Goal: Task Accomplishment & Management: Manage account settings

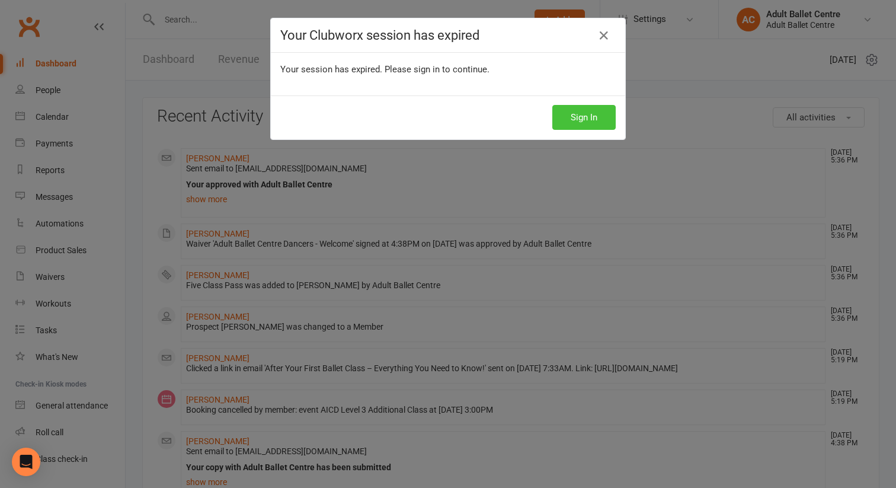
click at [572, 122] on button "Sign In" at bounding box center [584, 117] width 63 height 25
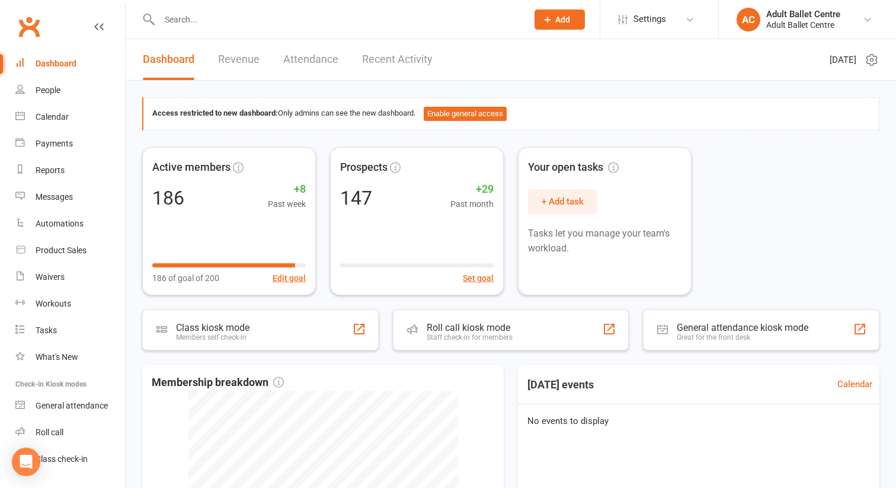
click at [370, 56] on link "Recent Activity" at bounding box center [397, 59] width 71 height 41
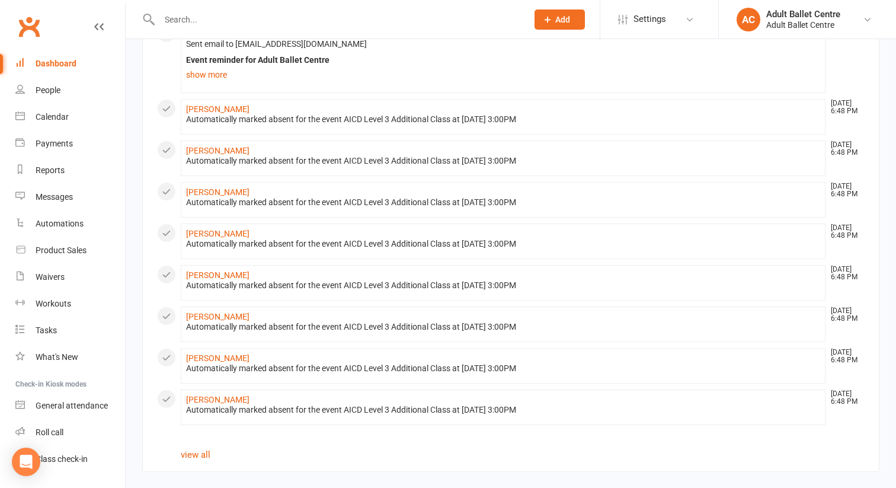
scroll to position [761, 0]
click at [191, 454] on link "view all" at bounding box center [196, 453] width 30 height 11
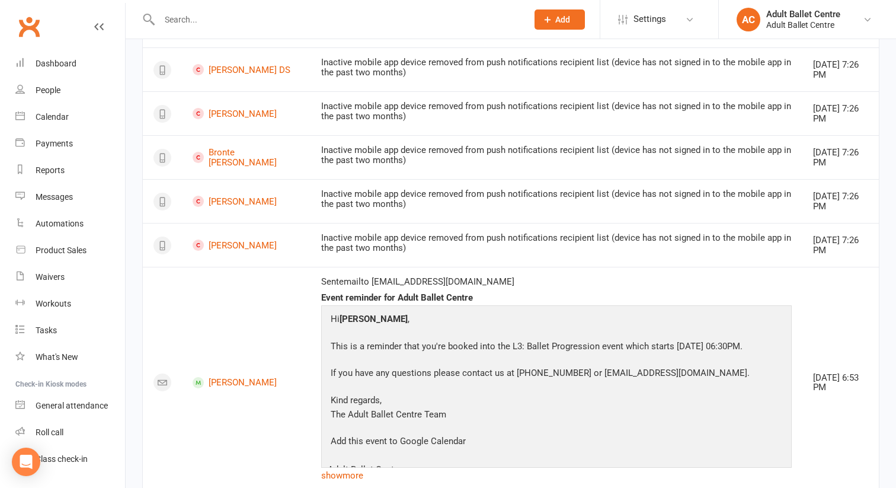
scroll to position [161, 0]
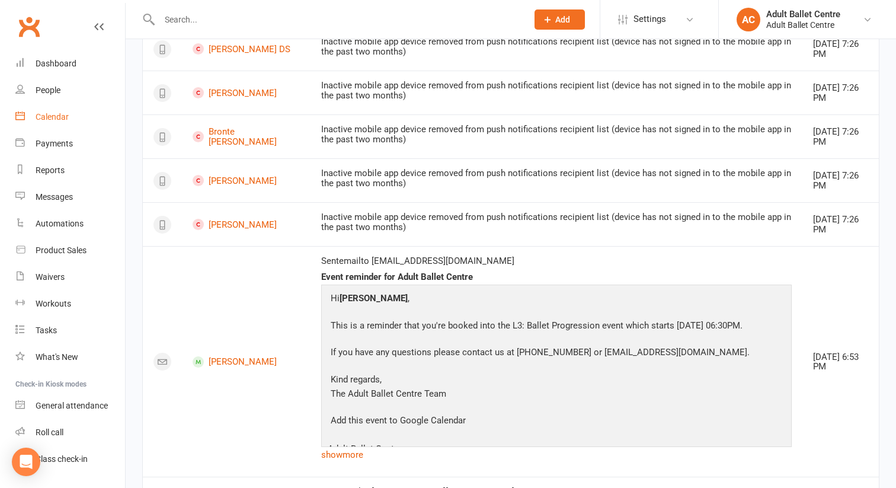
click at [56, 118] on div "Calendar" at bounding box center [52, 116] width 33 height 9
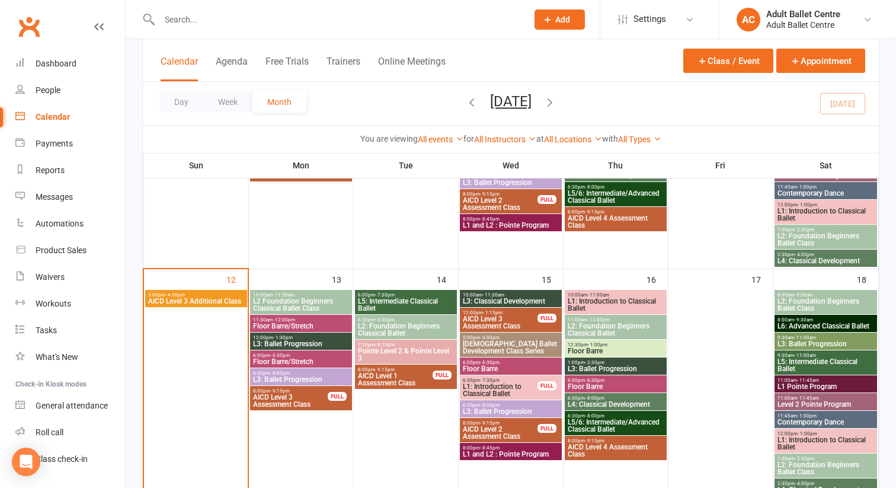
scroll to position [405, 0]
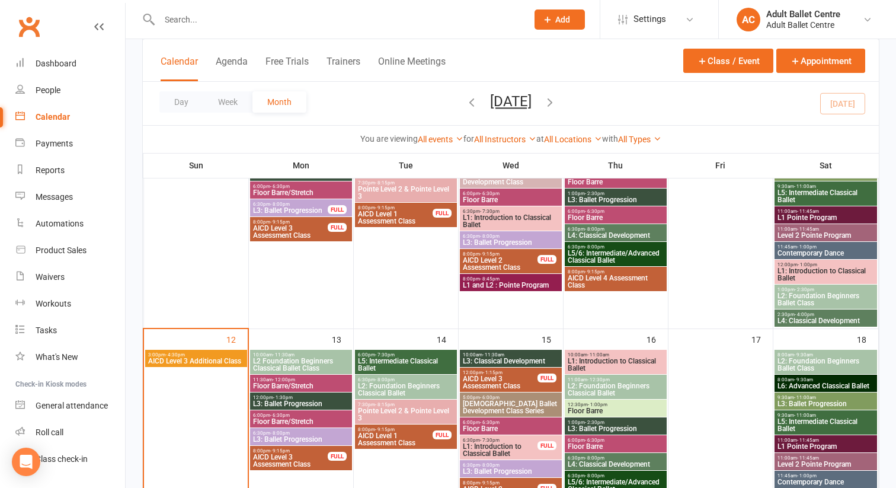
click at [223, 352] on span "3:00pm - 4:30pm" at bounding box center [196, 354] width 97 height 5
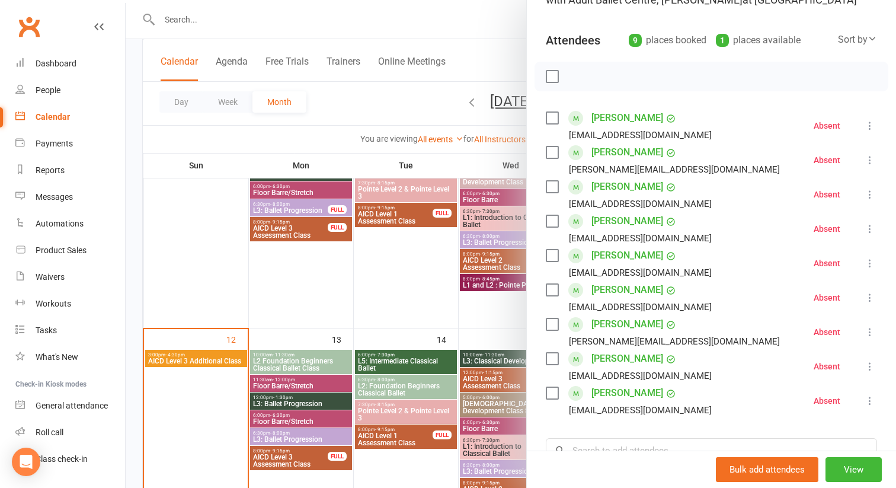
scroll to position [108, 0]
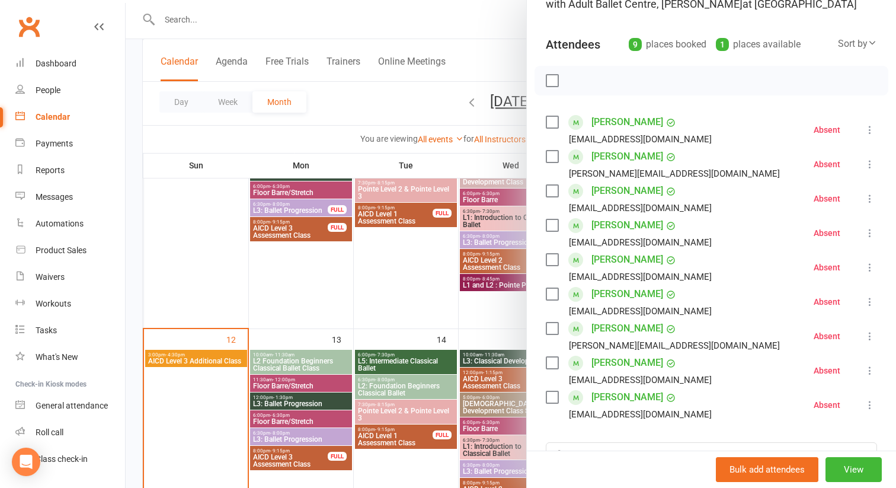
click at [871, 133] on icon at bounding box center [870, 130] width 12 height 12
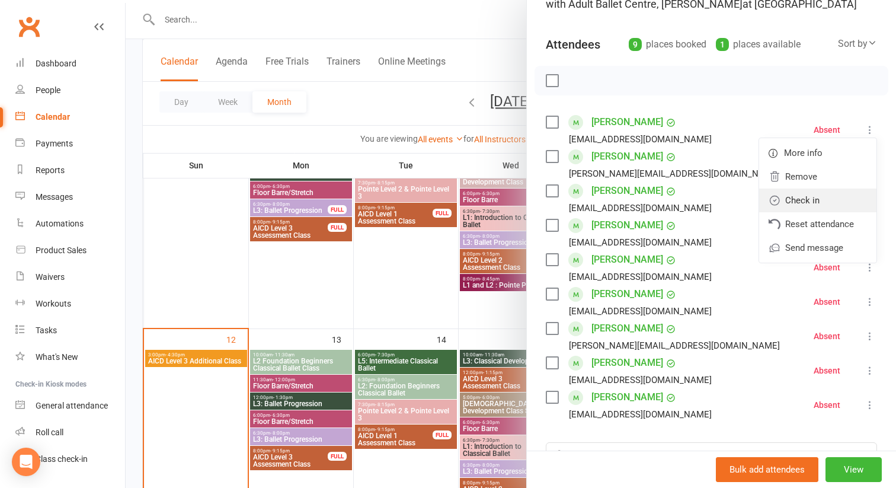
click at [831, 199] on link "Check in" at bounding box center [818, 201] width 117 height 24
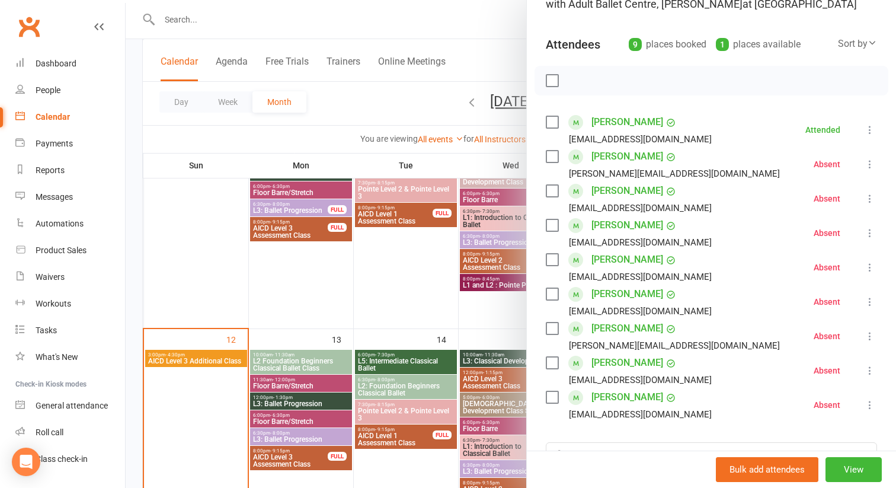
click at [874, 164] on icon at bounding box center [870, 164] width 12 height 12
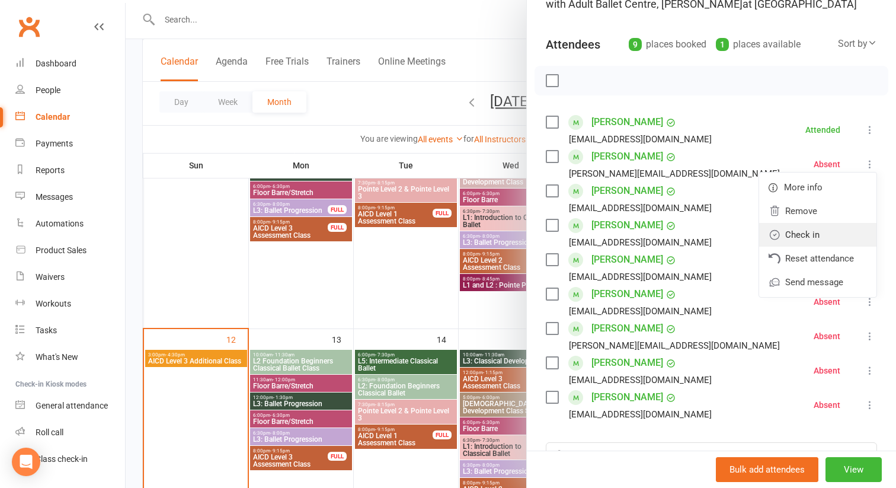
click at [818, 238] on link "Check in" at bounding box center [818, 235] width 117 height 24
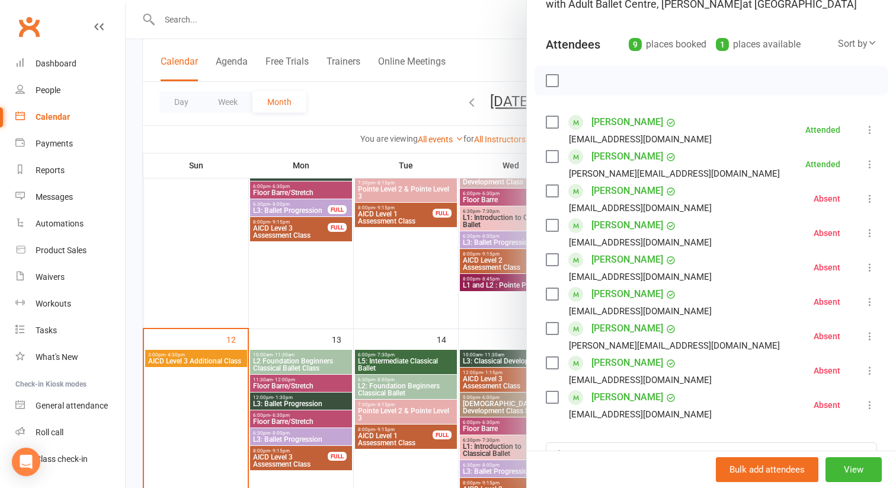
click at [872, 200] on icon at bounding box center [870, 199] width 12 height 12
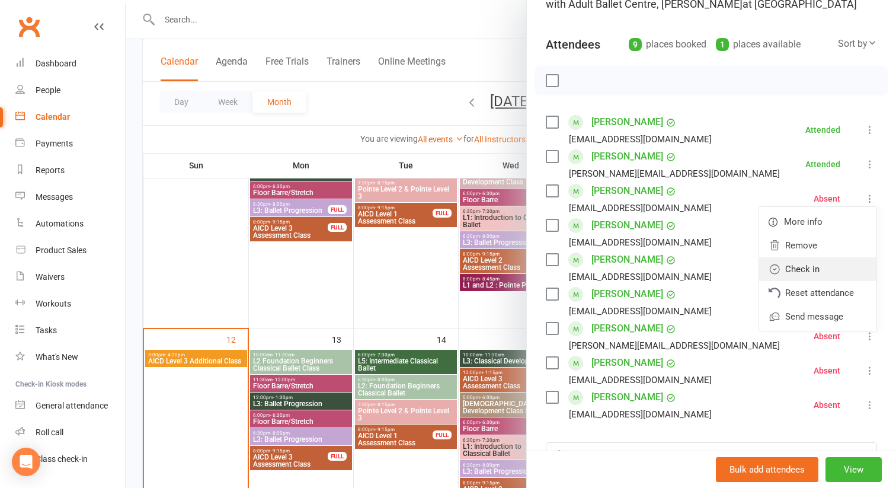
click at [813, 269] on link "Check in" at bounding box center [818, 269] width 117 height 24
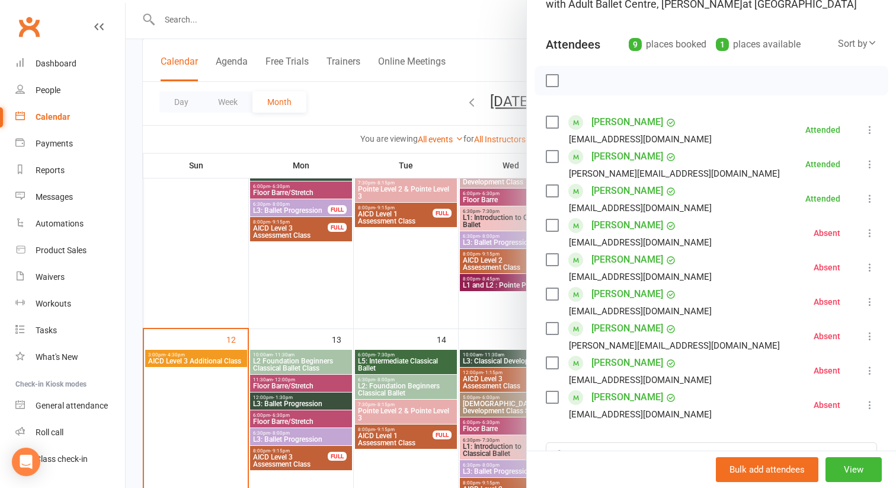
click at [870, 234] on icon at bounding box center [870, 233] width 12 height 12
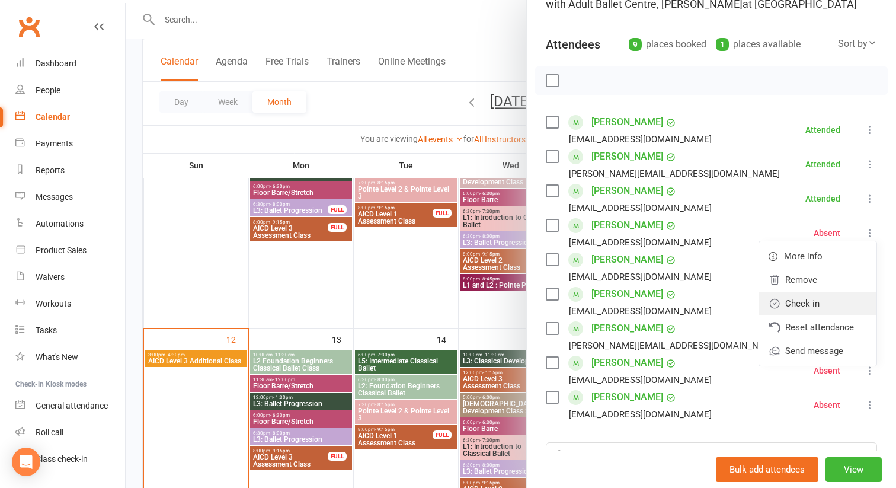
click at [825, 298] on link "Check in" at bounding box center [818, 304] width 117 height 24
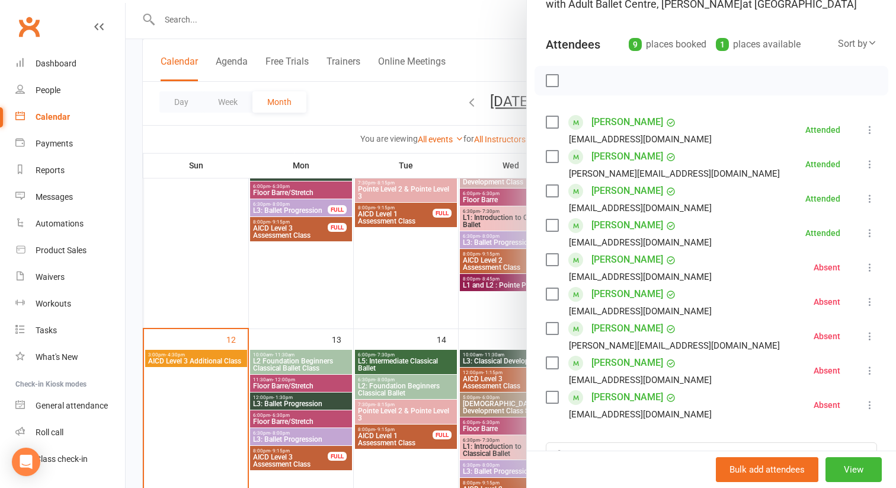
click at [870, 269] on icon at bounding box center [870, 267] width 12 height 12
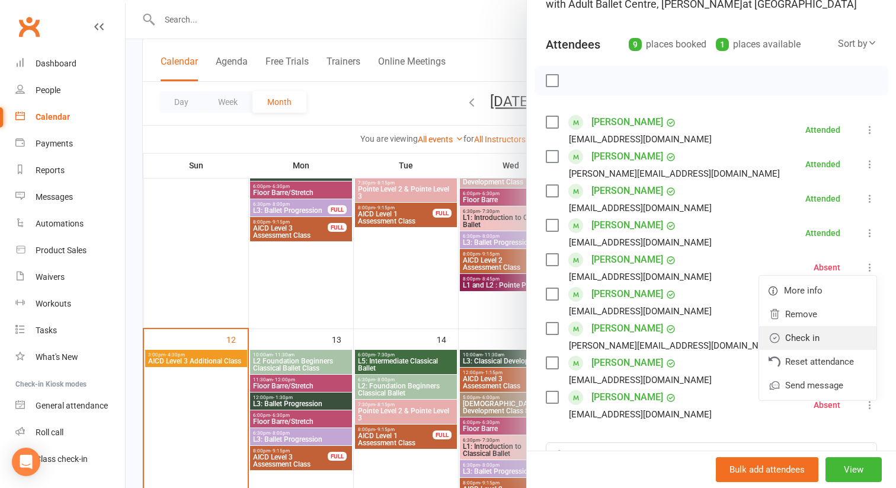
click at [821, 334] on link "Check in" at bounding box center [818, 338] width 117 height 24
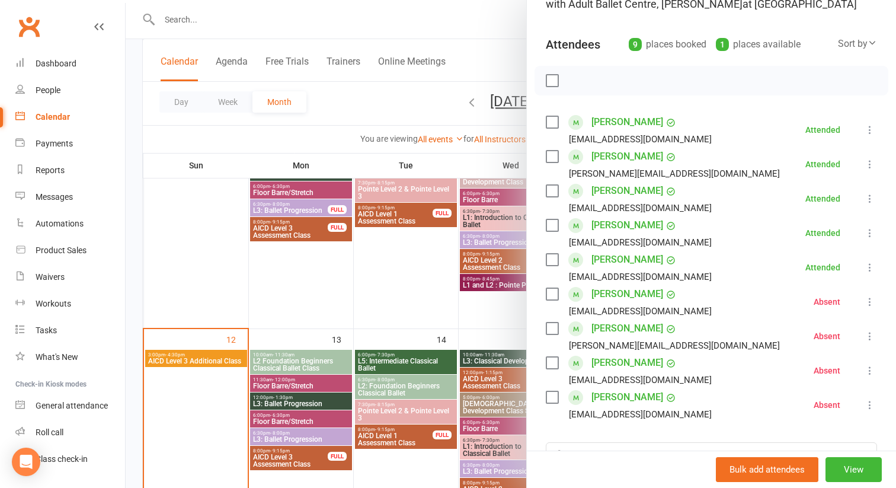
click at [869, 299] on icon at bounding box center [870, 302] width 12 height 12
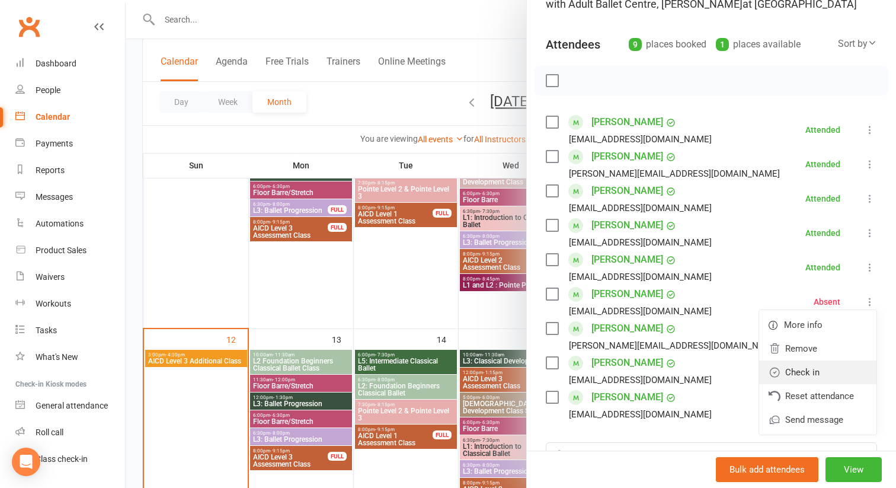
click at [819, 368] on link "Check in" at bounding box center [818, 372] width 117 height 24
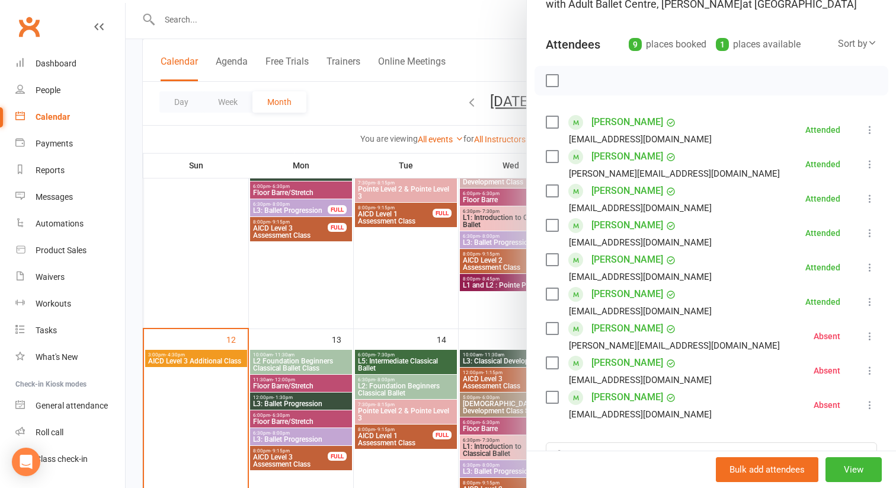
click at [871, 333] on icon at bounding box center [870, 336] width 12 height 12
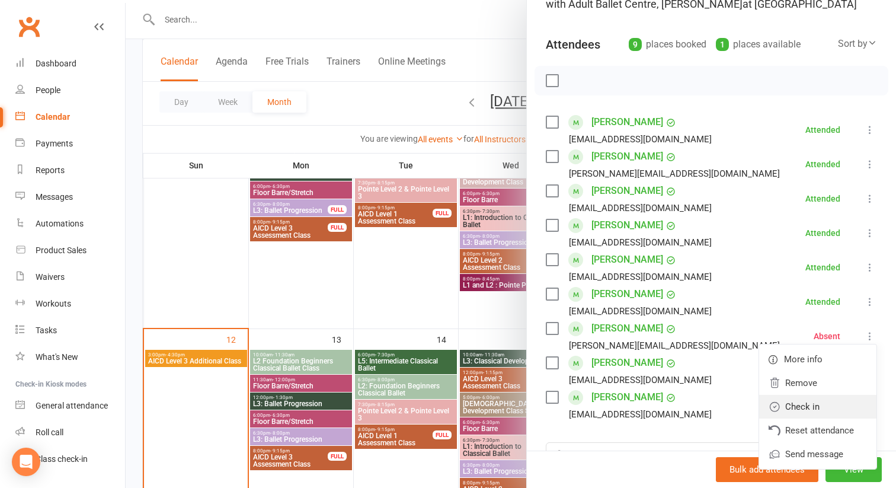
click at [813, 402] on link "Check in" at bounding box center [818, 407] width 117 height 24
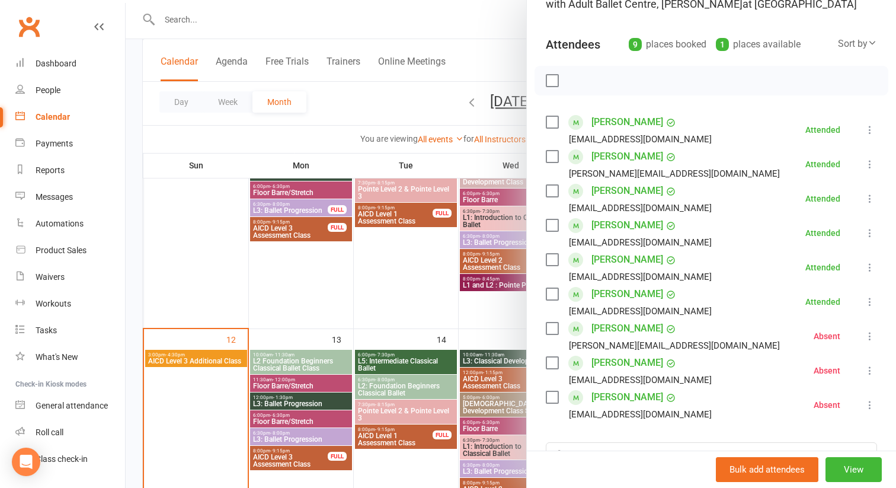
click at [870, 372] on icon at bounding box center [870, 371] width 12 height 12
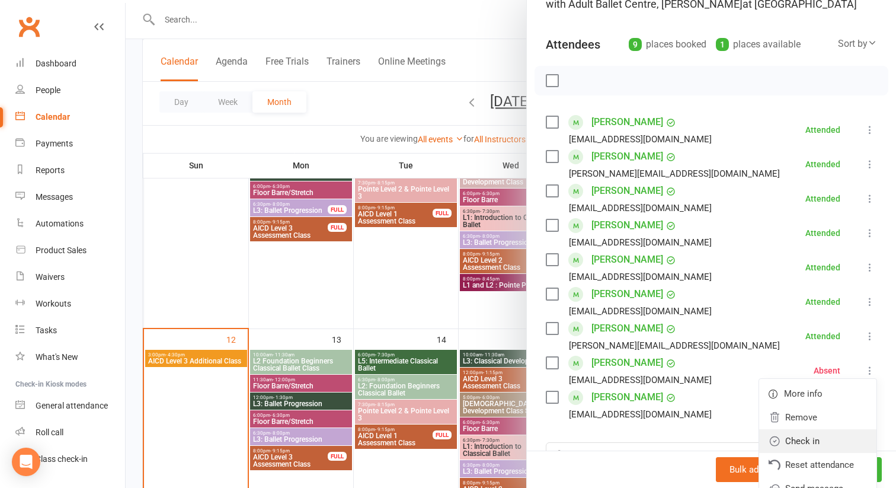
click at [820, 439] on link "Check in" at bounding box center [818, 441] width 117 height 24
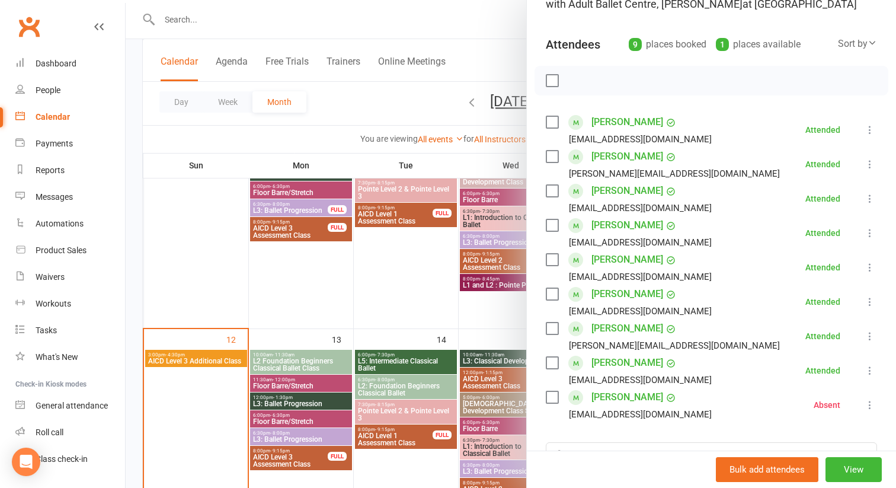
click at [866, 406] on icon at bounding box center [870, 405] width 12 height 12
click at [816, 474] on link "Check in" at bounding box center [818, 476] width 117 height 24
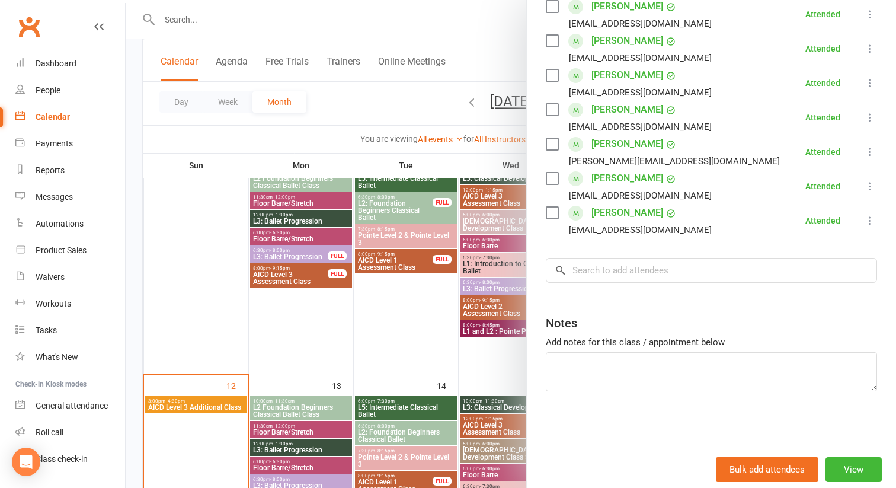
scroll to position [429, 0]
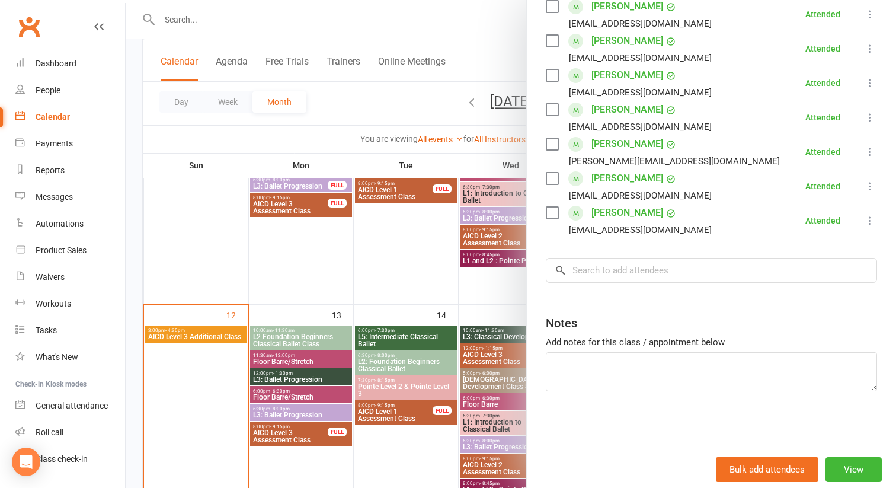
click at [413, 266] on div at bounding box center [511, 244] width 771 height 488
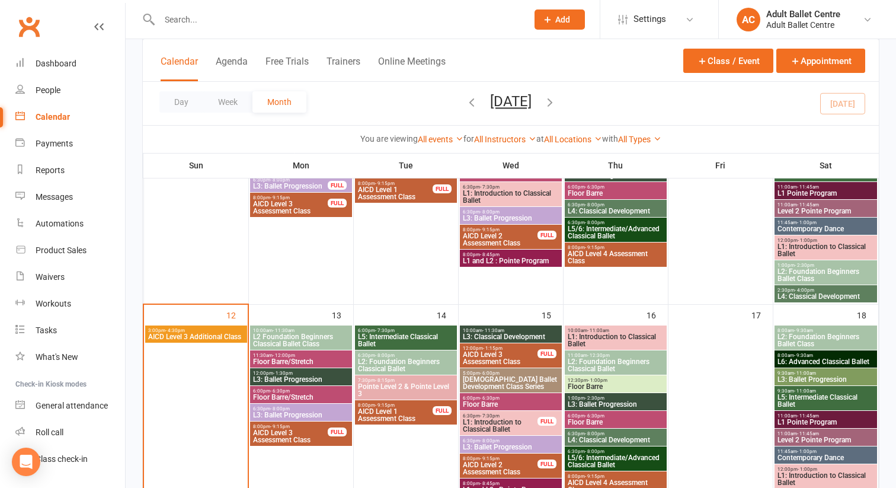
click at [287, 336] on span "L2 Foundation Beginners Classical Ballet Class" at bounding box center [301, 340] width 97 height 14
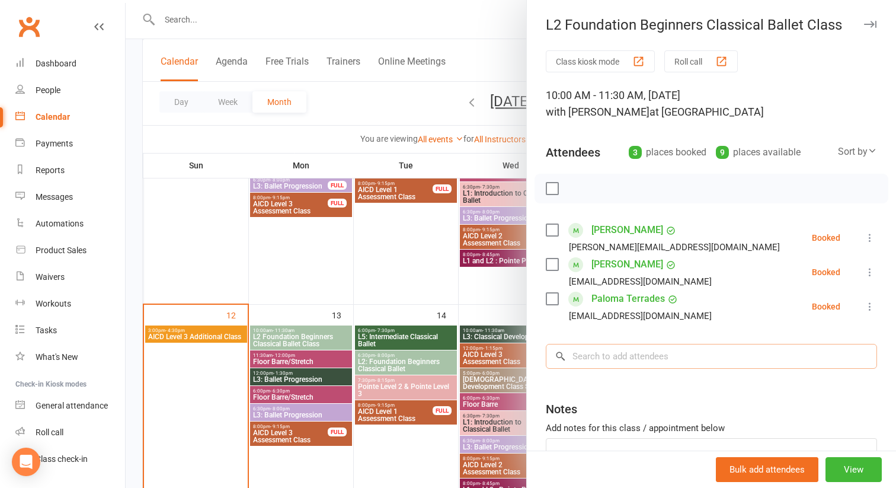
click at [573, 360] on input "search" at bounding box center [711, 356] width 331 height 25
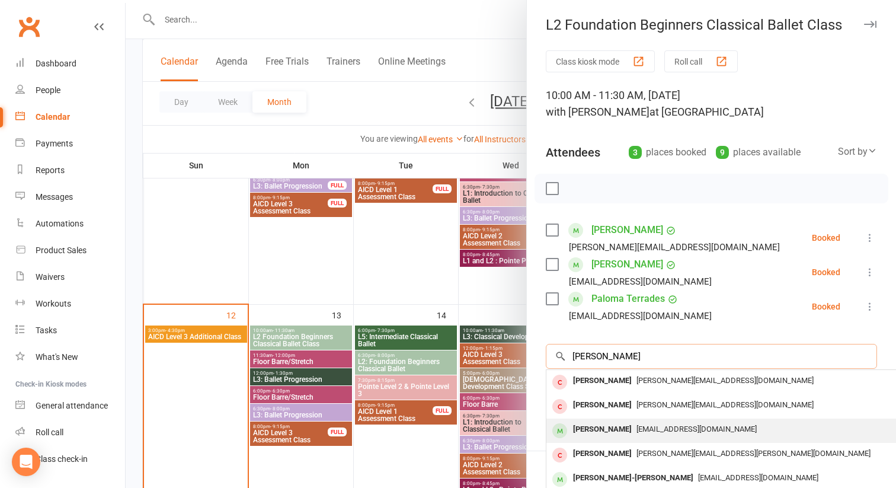
type input "[PERSON_NAME]"
click at [583, 429] on div "[PERSON_NAME]" at bounding box center [603, 429] width 68 height 17
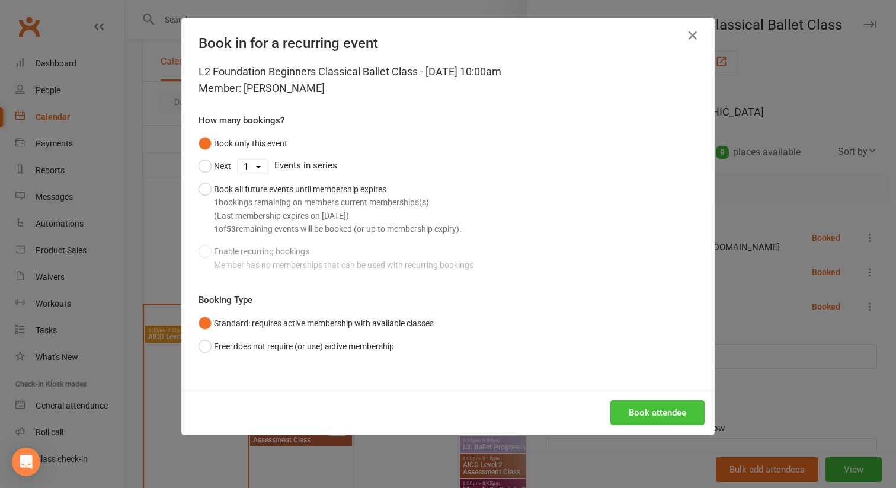
click at [645, 411] on button "Book attendee" at bounding box center [658, 412] width 94 height 25
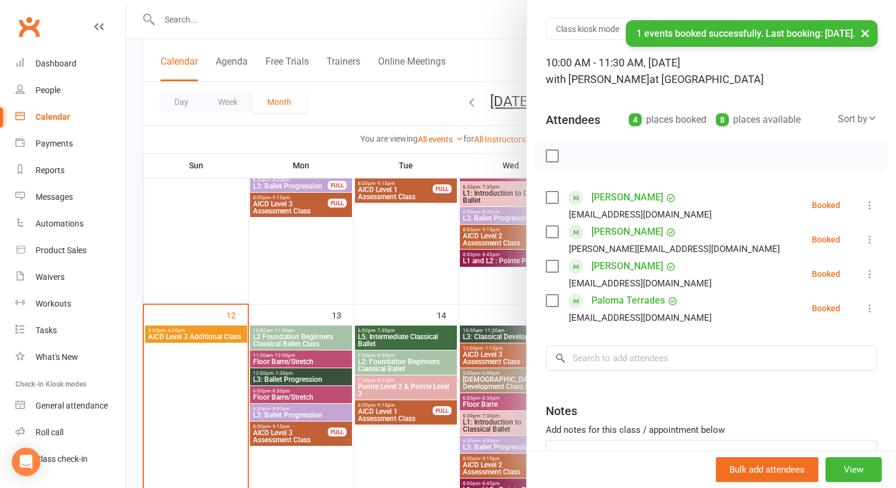
scroll to position [38, 0]
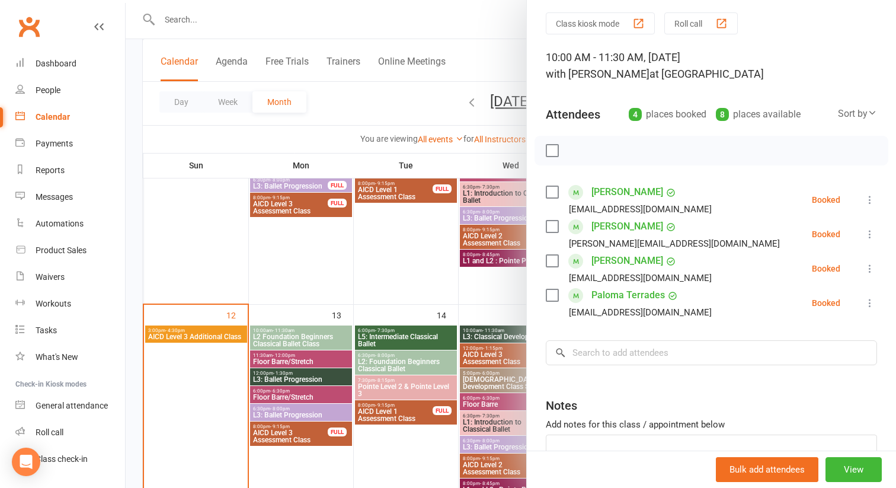
click at [320, 360] on div at bounding box center [511, 244] width 771 height 488
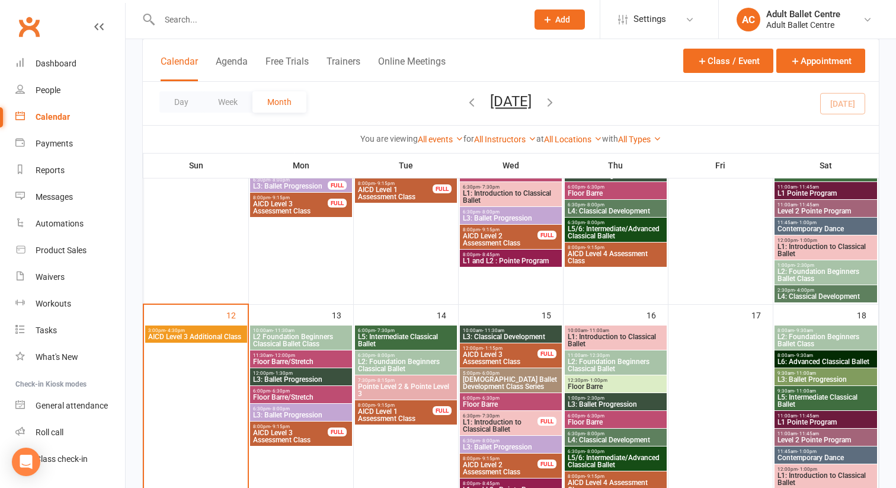
click at [320, 360] on span "Floor Barre/Stretch" at bounding box center [301, 361] width 97 height 7
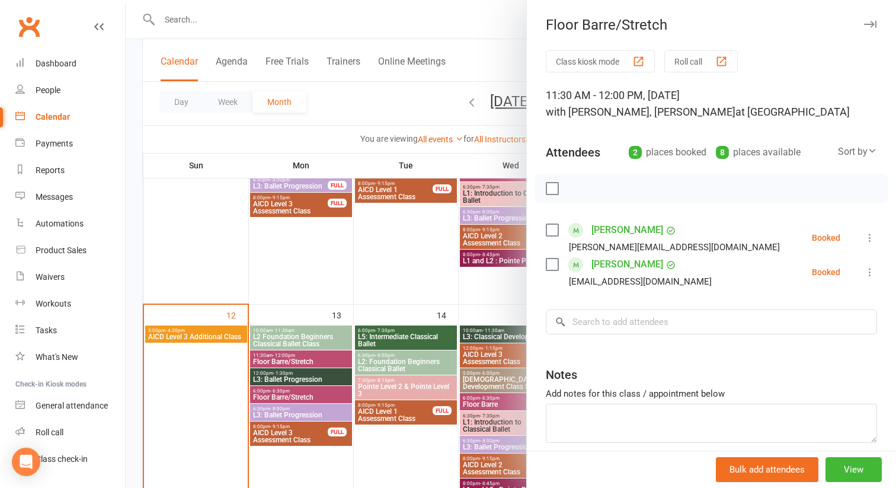
click at [316, 378] on div at bounding box center [511, 244] width 771 height 488
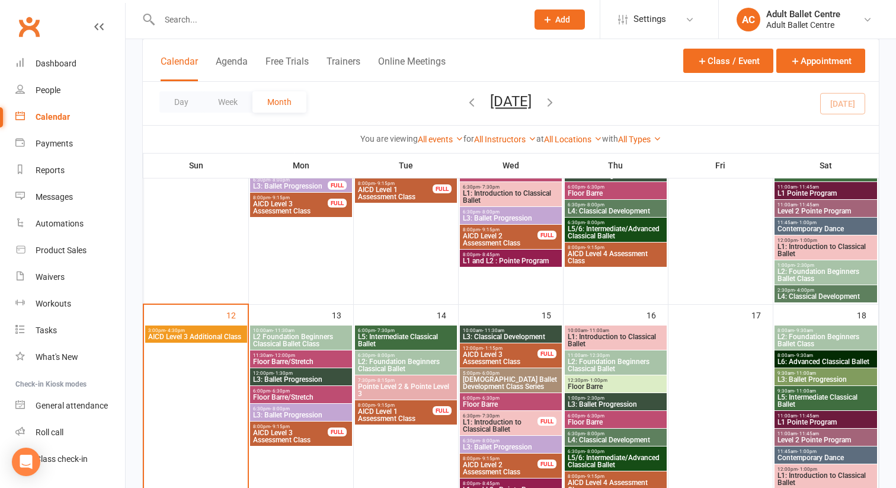
click at [316, 378] on span "L3: Ballet Progression" at bounding box center [301, 379] width 97 height 7
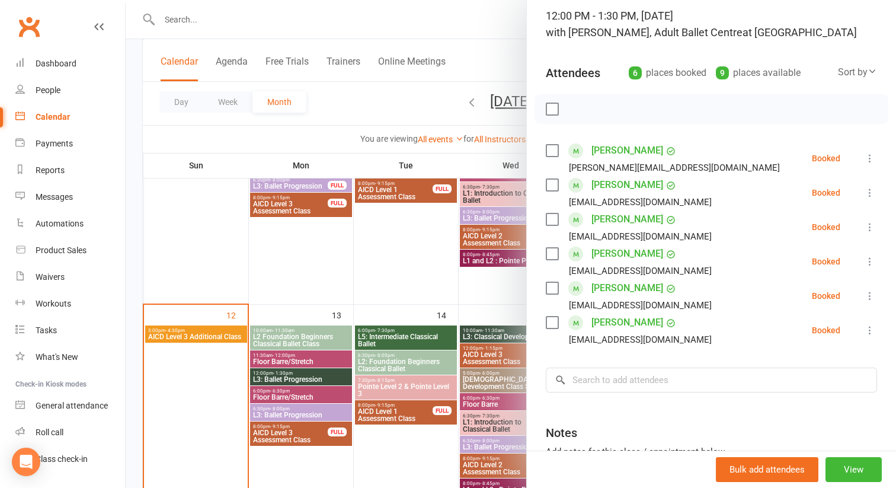
scroll to position [84, 0]
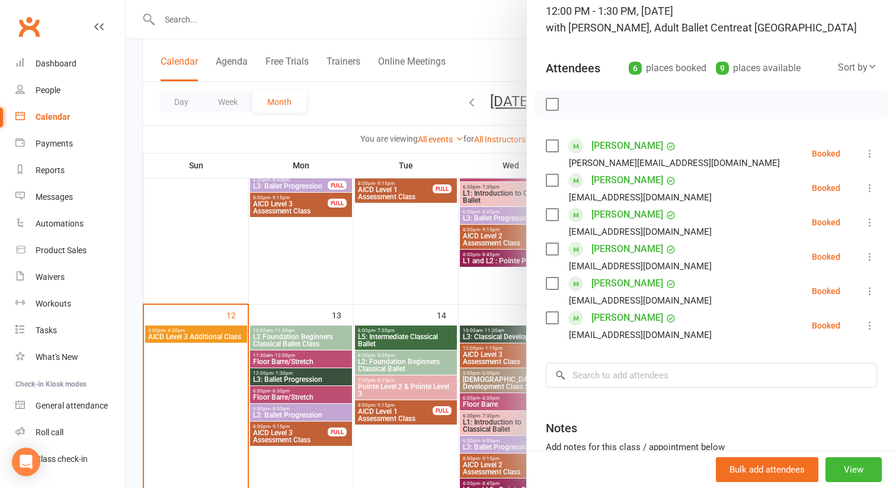
click at [314, 411] on div at bounding box center [511, 244] width 771 height 488
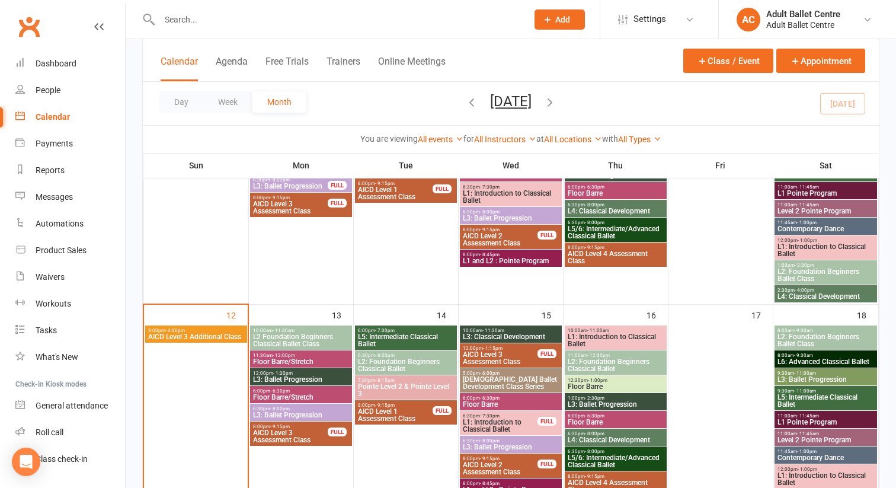
click at [314, 411] on span "L3: Ballet Progression" at bounding box center [301, 414] width 97 height 7
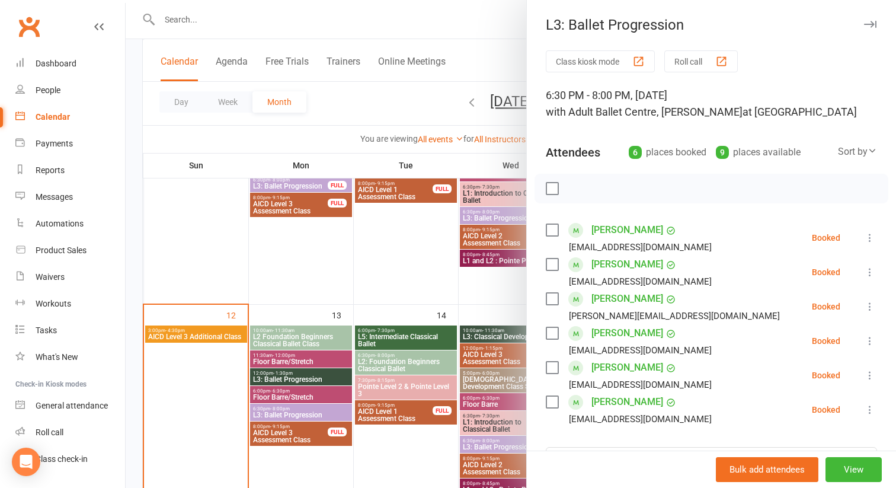
click at [316, 397] on div at bounding box center [511, 244] width 771 height 488
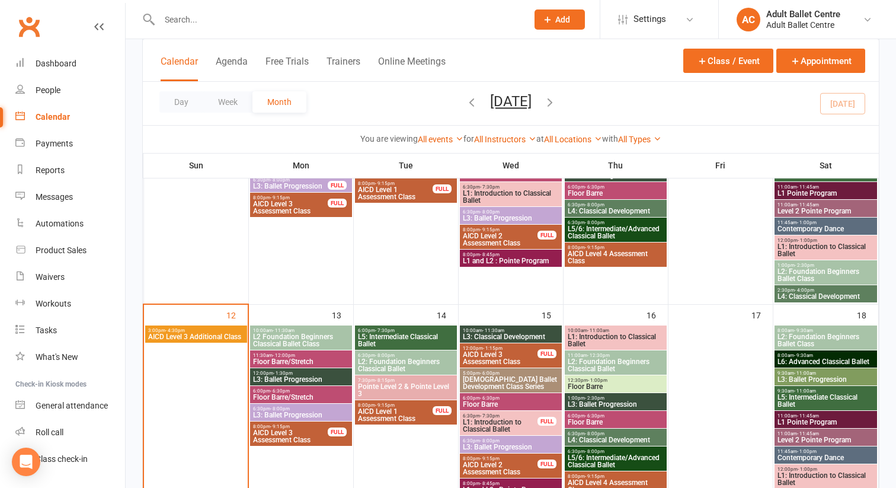
click at [316, 397] on span "Floor Barre/Stretch" at bounding box center [301, 397] width 97 height 7
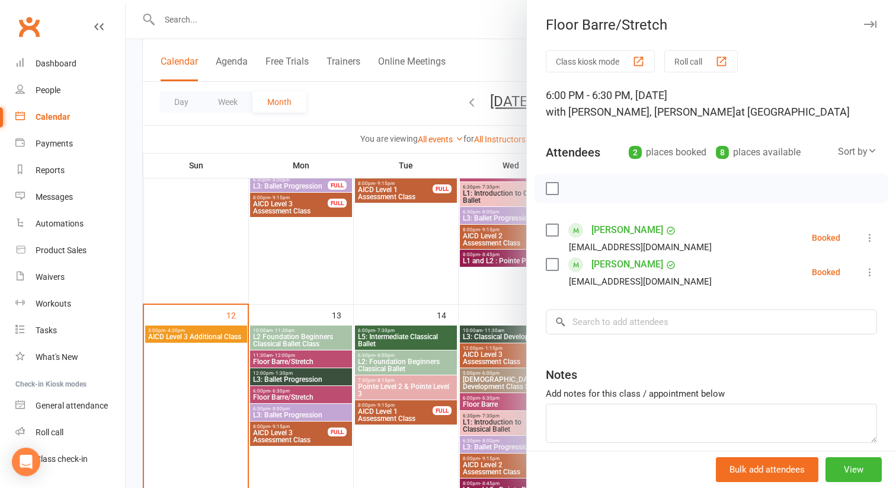
scroll to position [433, 0]
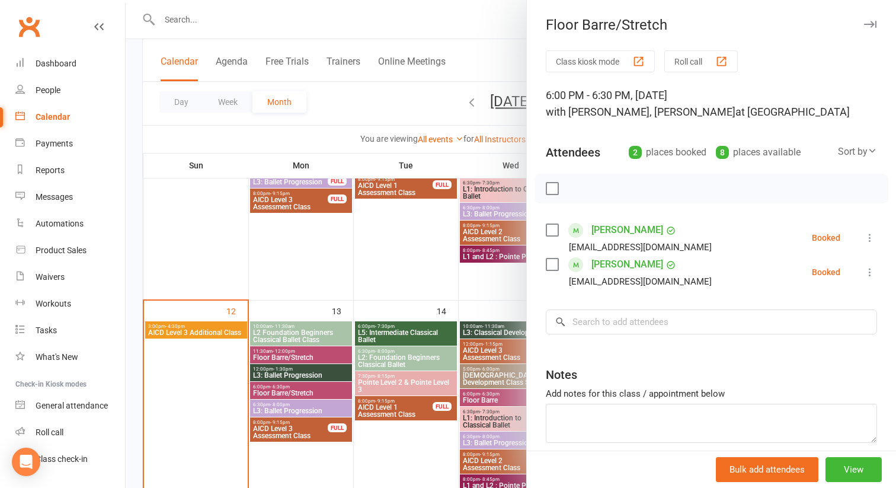
click at [316, 378] on div at bounding box center [511, 244] width 771 height 488
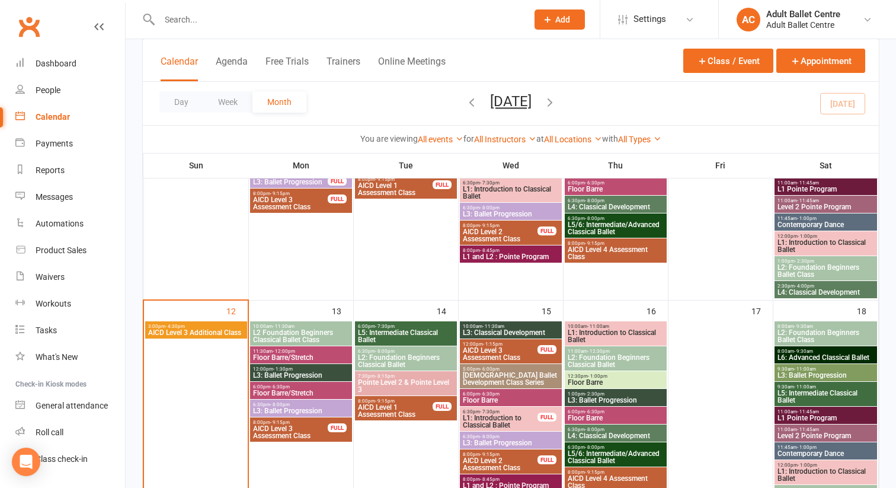
click at [317, 374] on span "L3: Ballet Progression" at bounding box center [301, 375] width 97 height 7
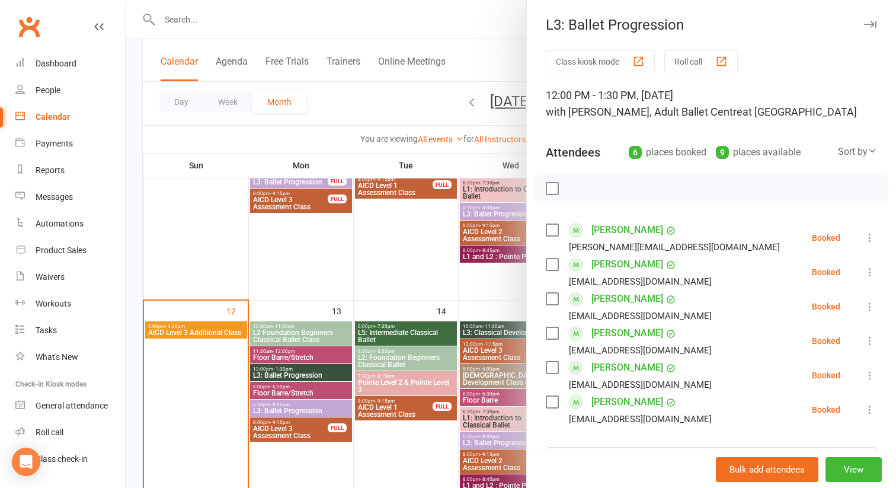
click at [317, 356] on div at bounding box center [511, 244] width 771 height 488
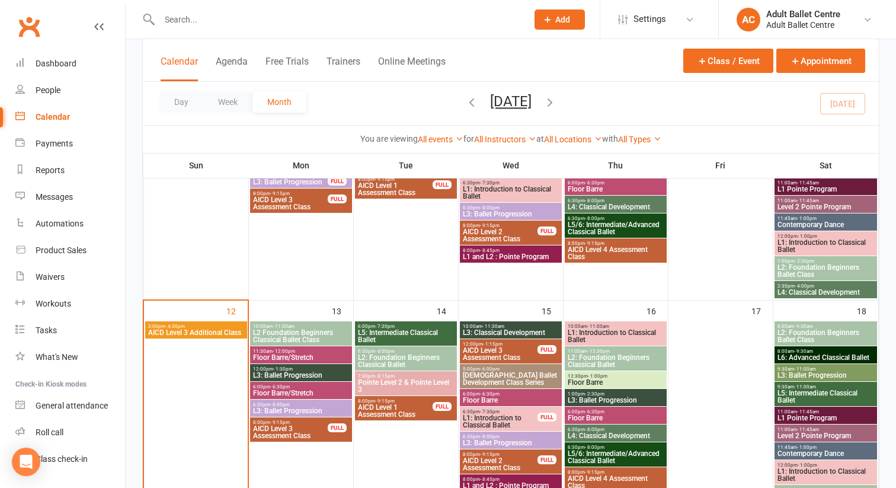
click at [317, 356] on span "Floor Barre/Stretch" at bounding box center [301, 357] width 97 height 7
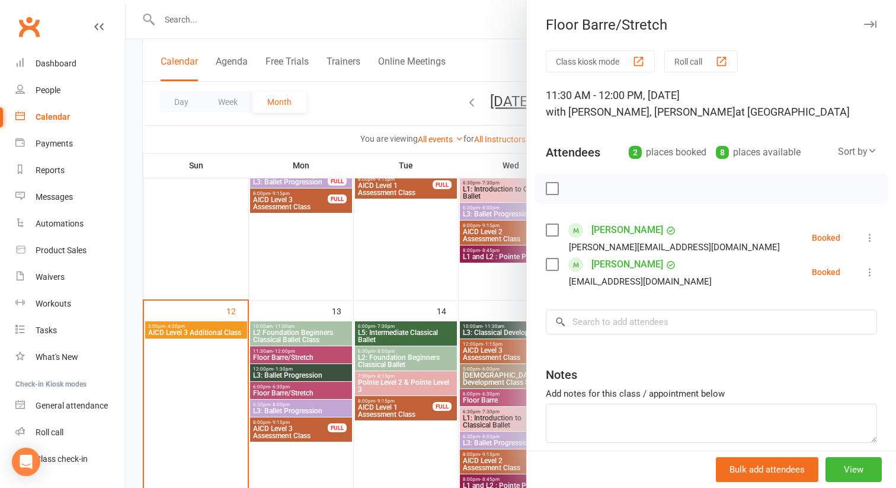
click at [318, 331] on div at bounding box center [511, 244] width 771 height 488
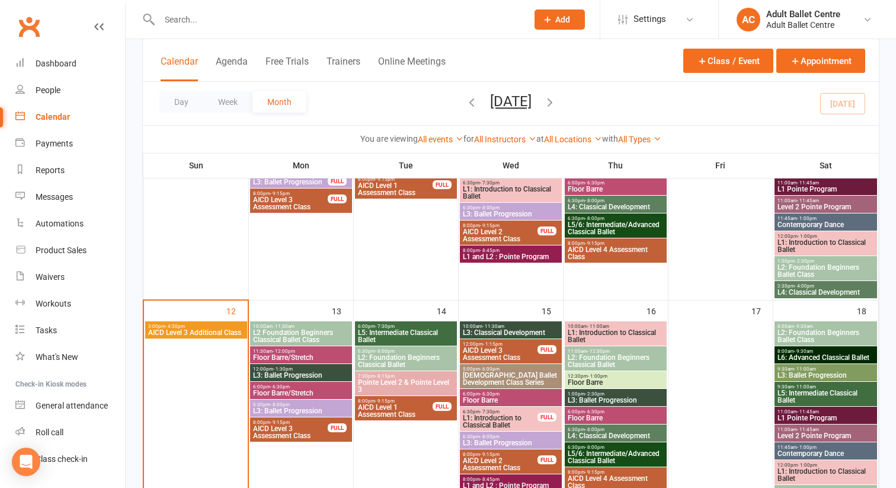
click at [318, 331] on span "L2 Foundation Beginners Classical Ballet Class" at bounding box center [301, 336] width 97 height 14
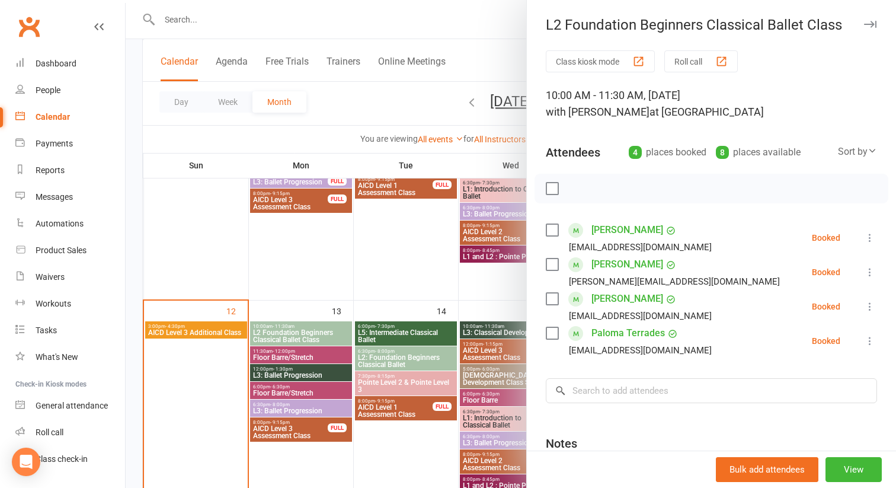
click at [308, 411] on div at bounding box center [511, 244] width 771 height 488
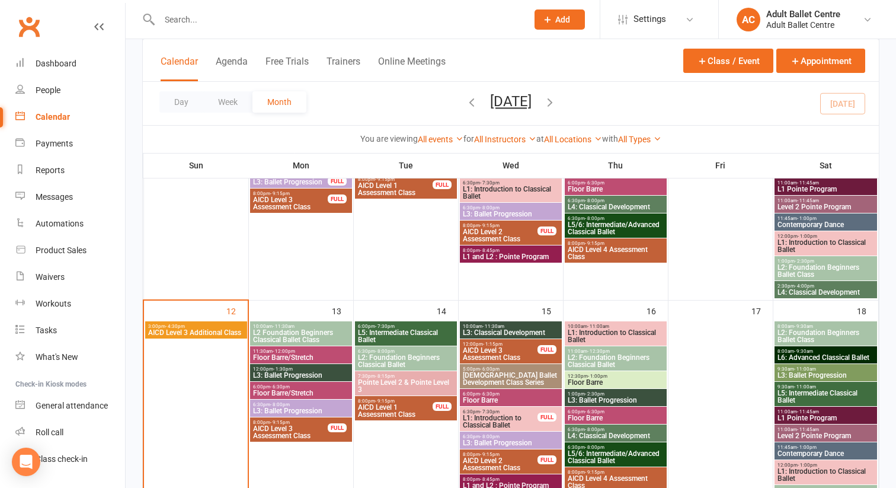
click at [309, 410] on span "L3: Ballet Progression" at bounding box center [301, 410] width 97 height 7
